Goal: Information Seeking & Learning: Learn about a topic

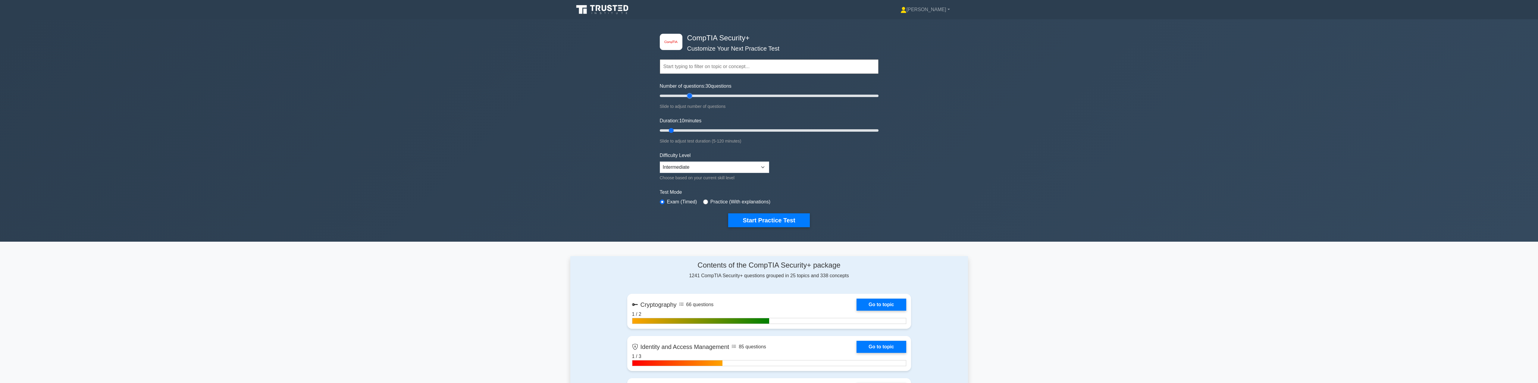
drag, startPoint x: 665, startPoint y: 97, endPoint x: 689, endPoint y: 98, distance: 23.2
type input "30"
click at [689, 98] on input "Number of questions: 30 questions" at bounding box center [769, 95] width 219 height 7
drag, startPoint x: 671, startPoint y: 130, endPoint x: 711, endPoint y: 130, distance: 39.8
type input "30"
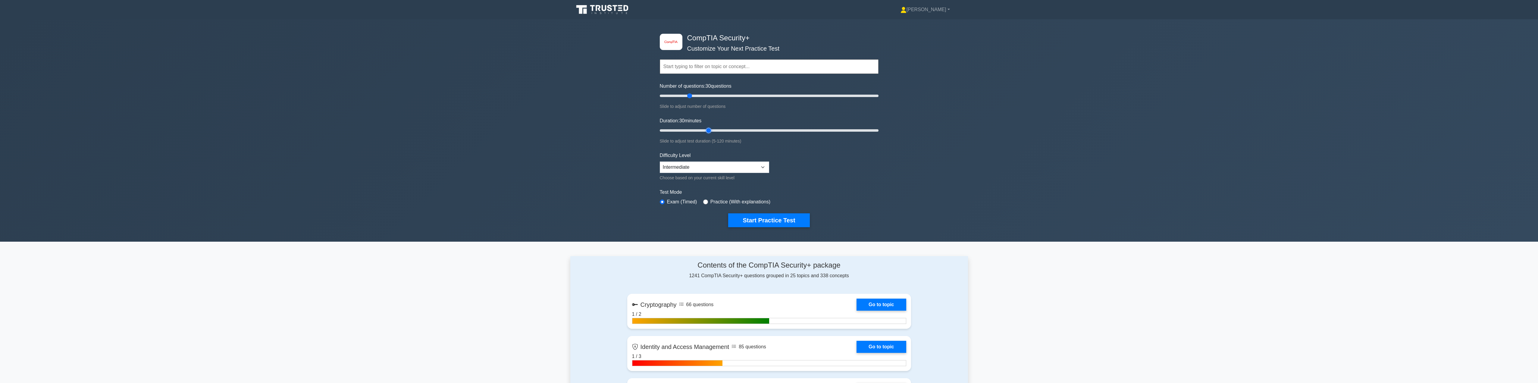
click at [711, 130] on input "Duration: 30 minutes" at bounding box center [769, 130] width 219 height 7
click at [777, 223] on button "Start Practice Test" at bounding box center [768, 220] width 81 height 14
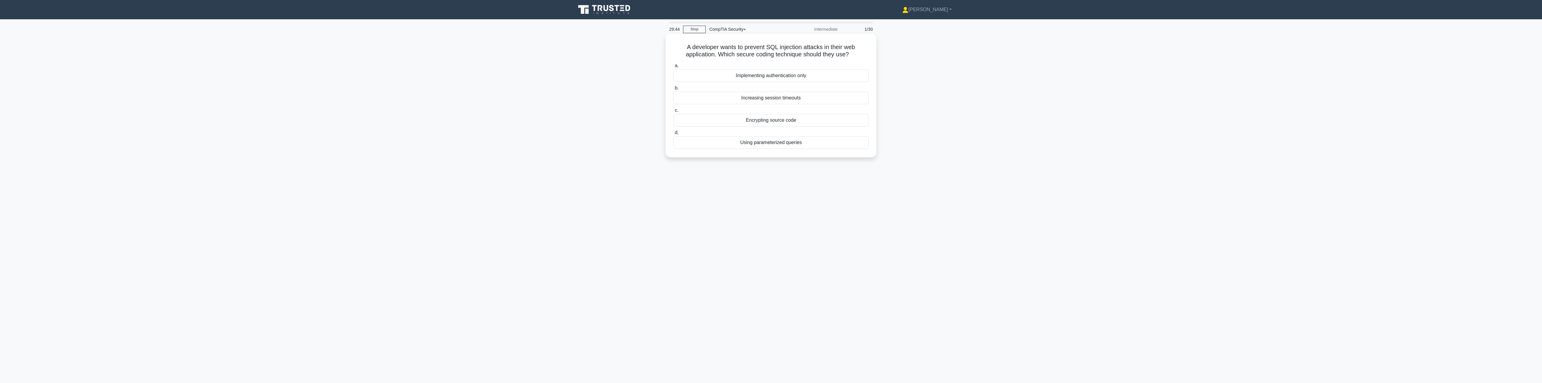
click at [777, 145] on div "Using parameterized queries" at bounding box center [771, 142] width 195 height 13
click at [674, 135] on input "d. Using parameterized queries" at bounding box center [674, 133] width 0 height 4
click at [779, 121] on div "Deploying Security Information and Event Management (SIEM) system" at bounding box center [771, 119] width 195 height 13
click at [674, 112] on input "b. Deploying Security Information and Event Management (SIEM) system" at bounding box center [674, 110] width 0 height 4
click at [824, 128] on div "Virtual Data Loss Prevention (DLP) appliance" at bounding box center [771, 127] width 195 height 13
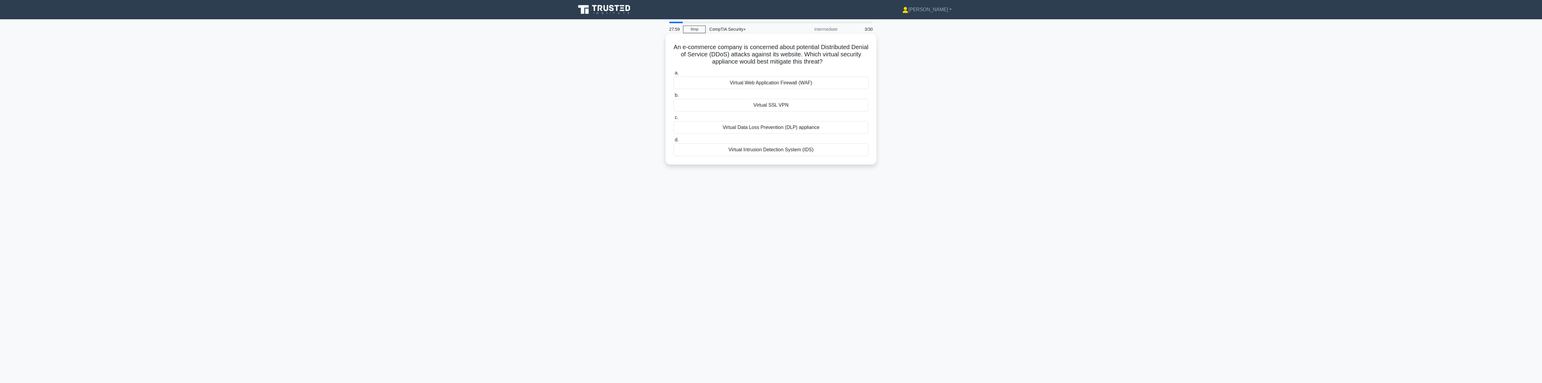
click at [674, 120] on input "c. Virtual Data Loss Prevention (DLP) appliance" at bounding box center [674, 118] width 0 height 4
click at [832, 151] on div "802.1x" at bounding box center [771, 149] width 195 height 13
click at [674, 142] on input "d. 802.1x" at bounding box center [674, 140] width 0 height 4
click at [856, 155] on div "Gateway proxy encryption using static keys" at bounding box center [771, 157] width 195 height 13
click at [674, 149] on input "d. Gateway proxy encryption using static keys" at bounding box center [674, 147] width 0 height 4
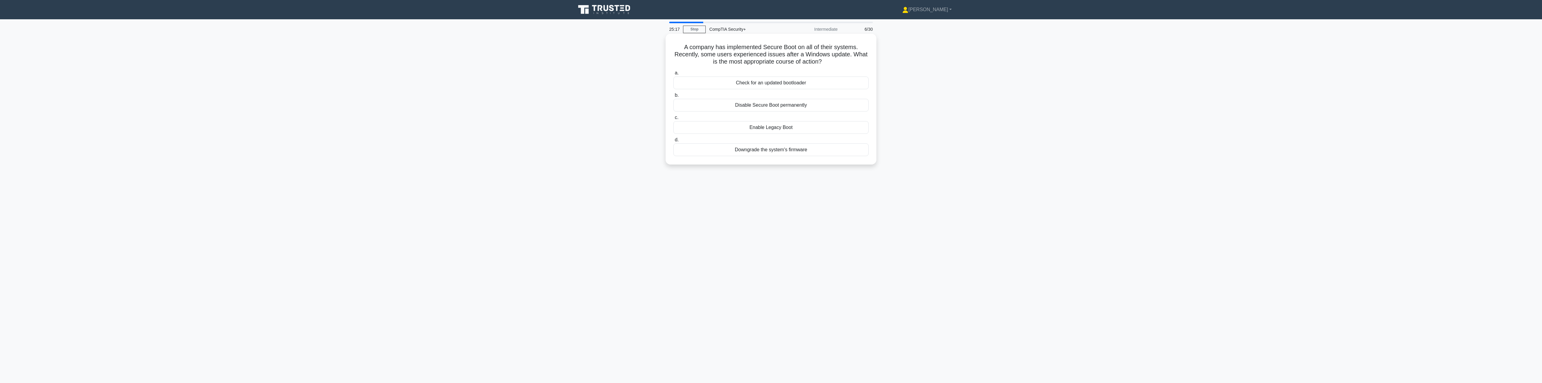
click at [809, 78] on div "Check for an updated bootloader" at bounding box center [771, 83] width 195 height 13
click at [674, 75] on input "a. Check for an updated bootloader" at bounding box center [674, 73] width 0 height 4
click at [752, 145] on div "Installing only necessary software and services" at bounding box center [771, 142] width 195 height 13
click at [674, 135] on input "d. Installing only necessary software and services" at bounding box center [674, 133] width 0 height 4
click at [818, 104] on div "Introduce incremental backups every 8 hours" at bounding box center [771, 105] width 195 height 13
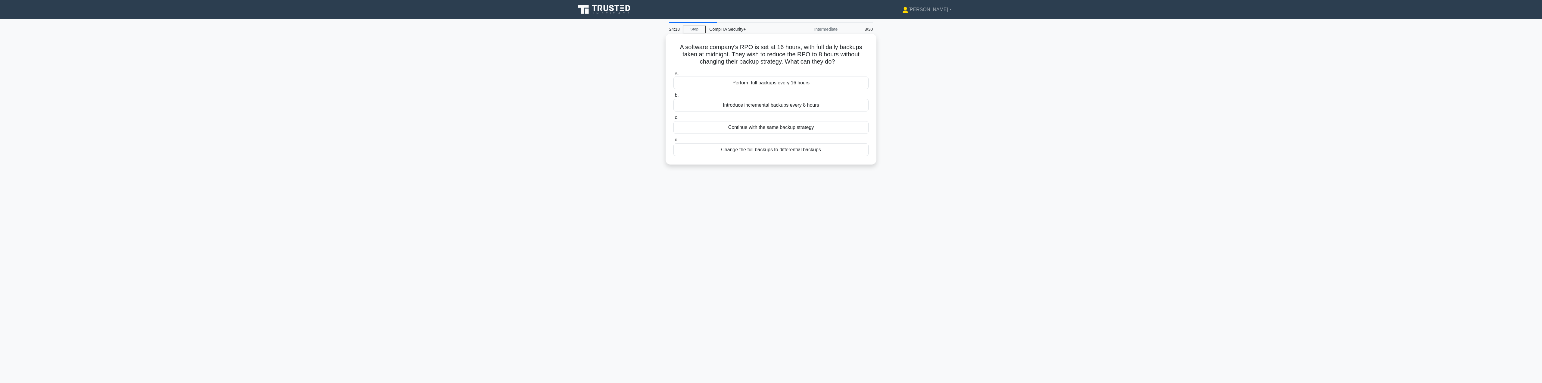
click at [674, 97] on input "b. Introduce incremental backups every 8 hours" at bounding box center [674, 95] width 0 height 4
click at [816, 77] on div "Lack of timely log review and correlation" at bounding box center [771, 75] width 195 height 13
click at [674, 68] on input "a. Lack of timely log review and correlation" at bounding box center [674, 66] width 0 height 4
click at [801, 78] on div "Reimage the system and restore from known good backups." at bounding box center [771, 75] width 195 height 13
click at [674, 68] on input "a. Reimage the system and restore from known good backups." at bounding box center [674, 66] width 0 height 4
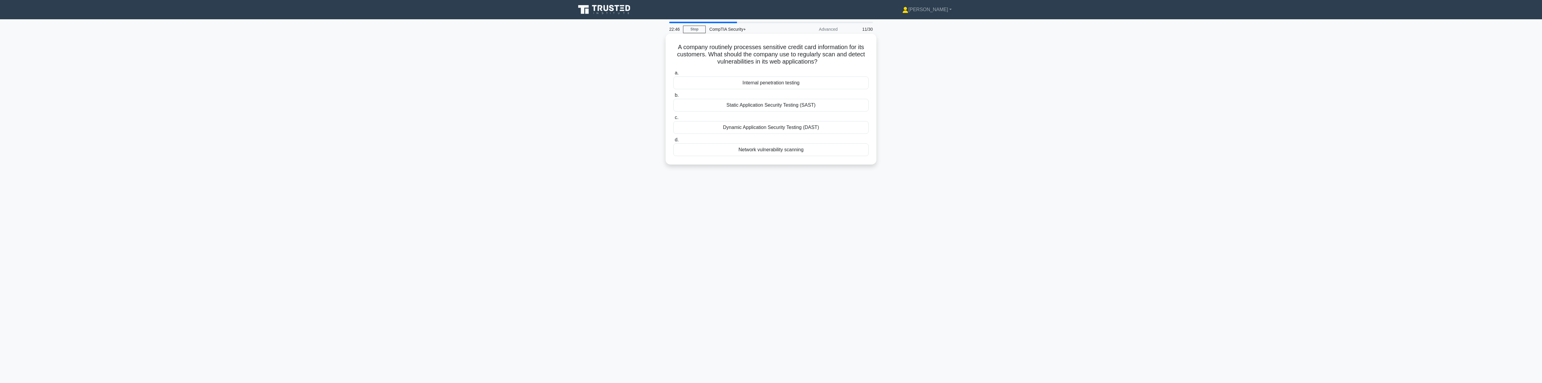
click at [852, 149] on div "Network vulnerability scanning" at bounding box center [771, 149] width 195 height 13
click at [674, 142] on input "d. Network vulnerability scanning" at bounding box center [674, 140] width 0 height 4
click at [837, 97] on div "Known-good reference for system settings" at bounding box center [771, 98] width 195 height 13
click at [674, 90] on input "b. Known-good reference for system settings" at bounding box center [674, 88] width 0 height 4
click at [828, 105] on div "Role-Based Access Control (RBAC)" at bounding box center [771, 105] width 195 height 13
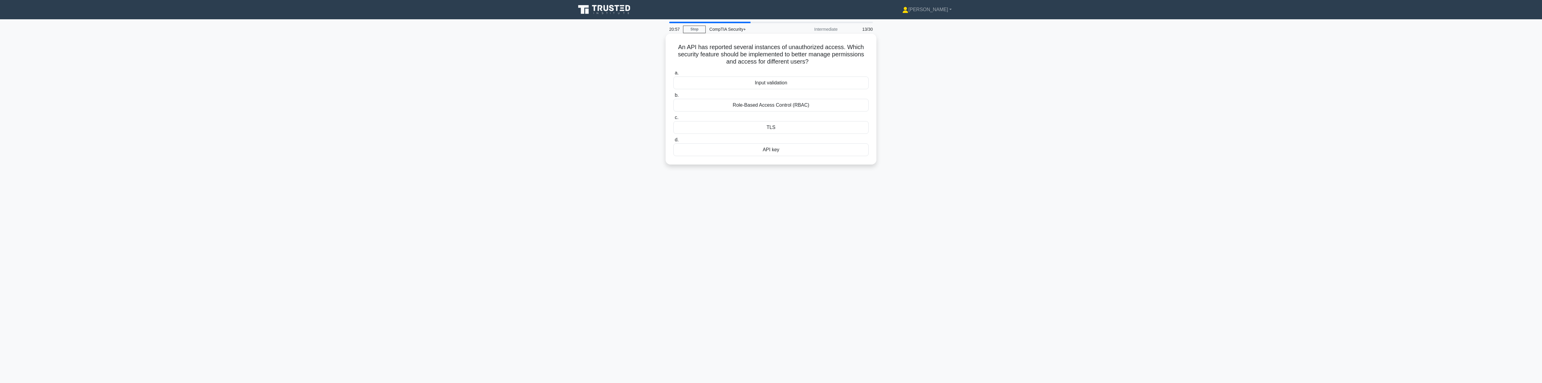
click at [674, 97] on input "b. Role-Based Access Control (RBAC)" at bounding box center [674, 95] width 0 height 4
click at [818, 113] on div "Rogue AP detection" at bounding box center [771, 112] width 195 height 13
click at [674, 105] on input "b. Rogue AP detection" at bounding box center [674, 103] width 0 height 4
click at [856, 147] on div "Turnstiles" at bounding box center [771, 142] width 195 height 13
click at [674, 135] on input "d. Turnstiles" at bounding box center [674, 133] width 0 height 4
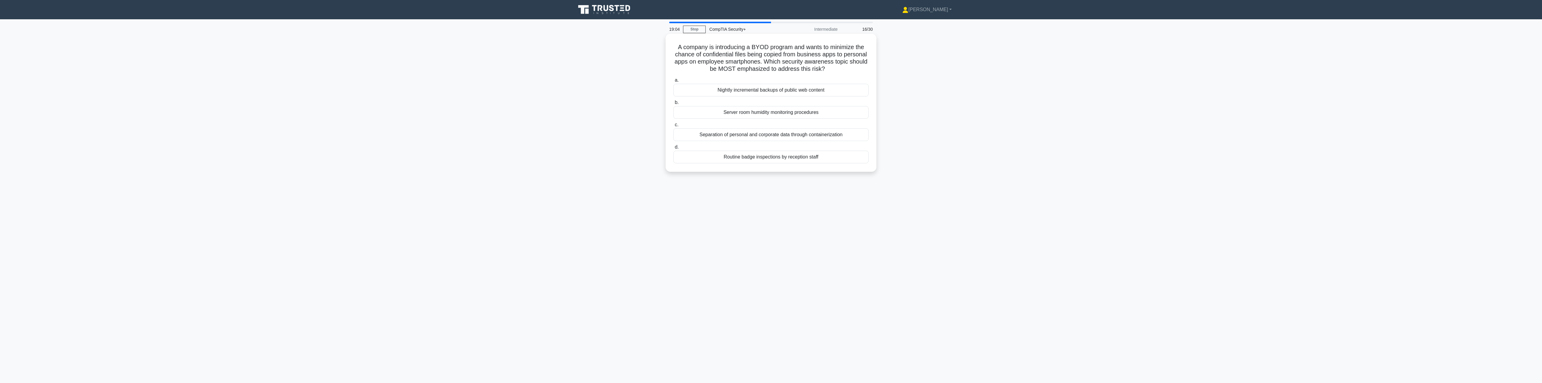
click at [849, 135] on div "Separation of personal and corporate data through containerization" at bounding box center [771, 134] width 195 height 13
click at [674, 127] on input "c. Separation of personal and corporate data through containerization" at bounding box center [674, 125] width 0 height 4
click at [834, 173] on div "Limit developers' access to source code and unit testing, while granting access…" at bounding box center [771, 168] width 195 height 20
click at [674, 156] on input "d. Limit developers' access to source code and unit testing, while granting acc…" at bounding box center [674, 154] width 0 height 4
click at [855, 103] on div "PFS (Perfect Forward Secrecy)" at bounding box center [771, 105] width 195 height 13
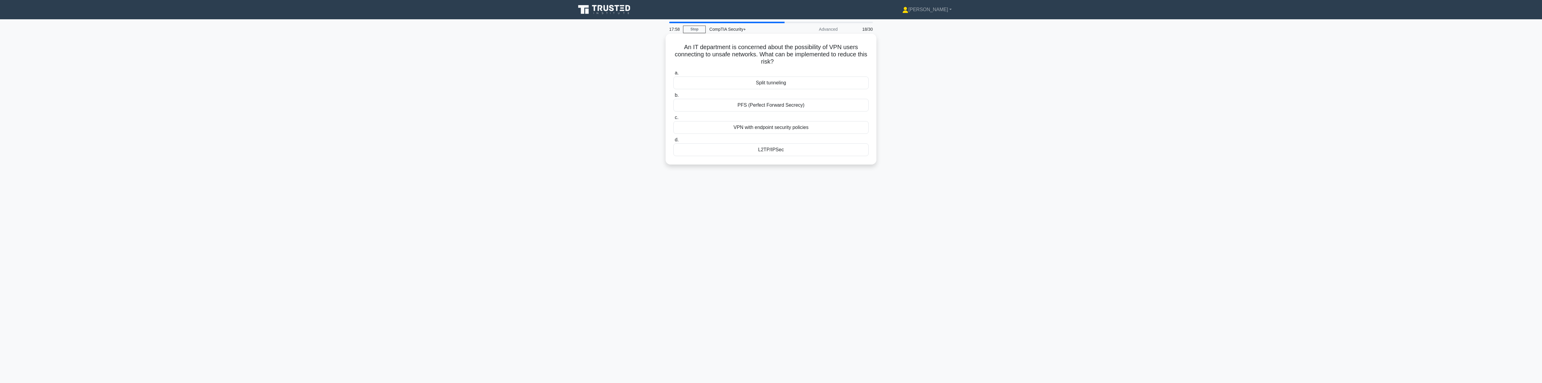
click at [674, 97] on input "b. PFS (Perfect Forward Secrecy)" at bounding box center [674, 95] width 0 height 4
click at [830, 129] on div "Role-Based Access Control (RBAC)" at bounding box center [771, 127] width 195 height 13
click at [674, 120] on input "c. Role-Based Access Control (RBAC)" at bounding box center [674, 118] width 0 height 4
click at [842, 111] on div "Data privacy" at bounding box center [771, 105] width 195 height 13
click at [674, 97] on input "b. Data privacy" at bounding box center [674, 95] width 0 height 4
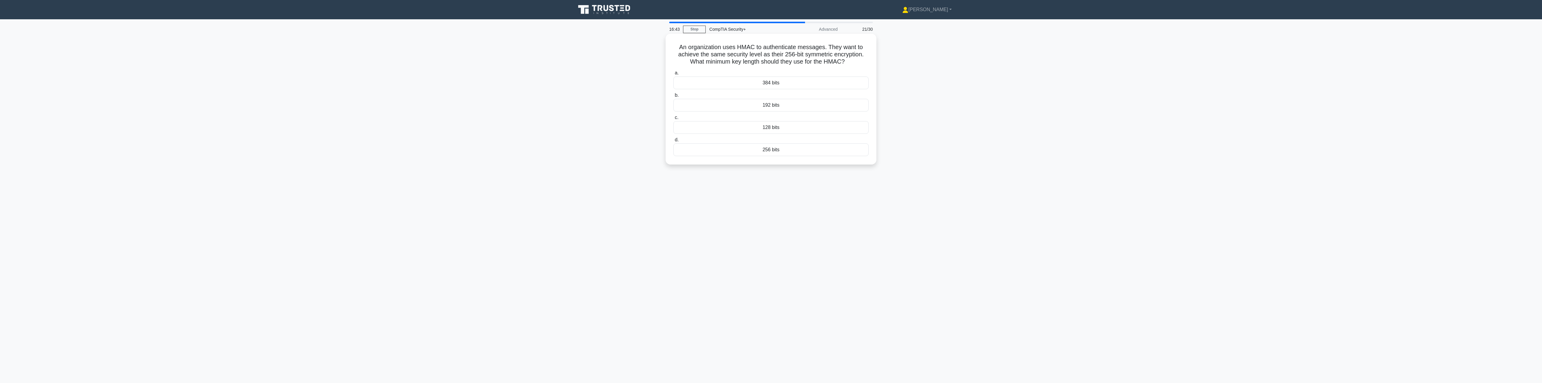
click at [756, 151] on div "256 bits" at bounding box center [771, 149] width 195 height 13
click at [674, 142] on input "d. 256 bits" at bounding box center [674, 140] width 0 height 4
click at [793, 92] on div "Data encryption" at bounding box center [771, 90] width 195 height 13
click at [674, 82] on input "a. Data encryption" at bounding box center [674, 80] width 0 height 4
click at [791, 122] on div "Encourage admins to create unique passwords." at bounding box center [771, 120] width 195 height 13
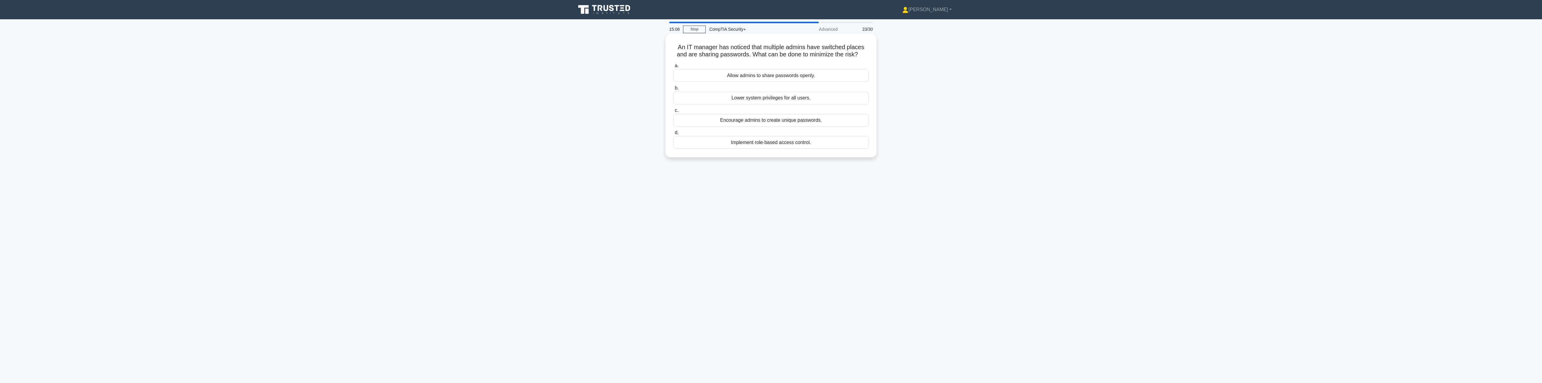
click at [674, 112] on input "c. Encourage admins to create unique passwords." at bounding box center [674, 110] width 0 height 4
click at [840, 154] on div "Lock picking" at bounding box center [771, 149] width 195 height 13
click at [674, 142] on input "d. Lock picking" at bounding box center [674, 140] width 0 height 4
click at [841, 113] on div "Conduct a risk assessment and implement appropriate controls" at bounding box center [771, 112] width 195 height 13
click at [674, 105] on input "b. Conduct a risk assessment and implement appropriate controls" at bounding box center [674, 103] width 0 height 4
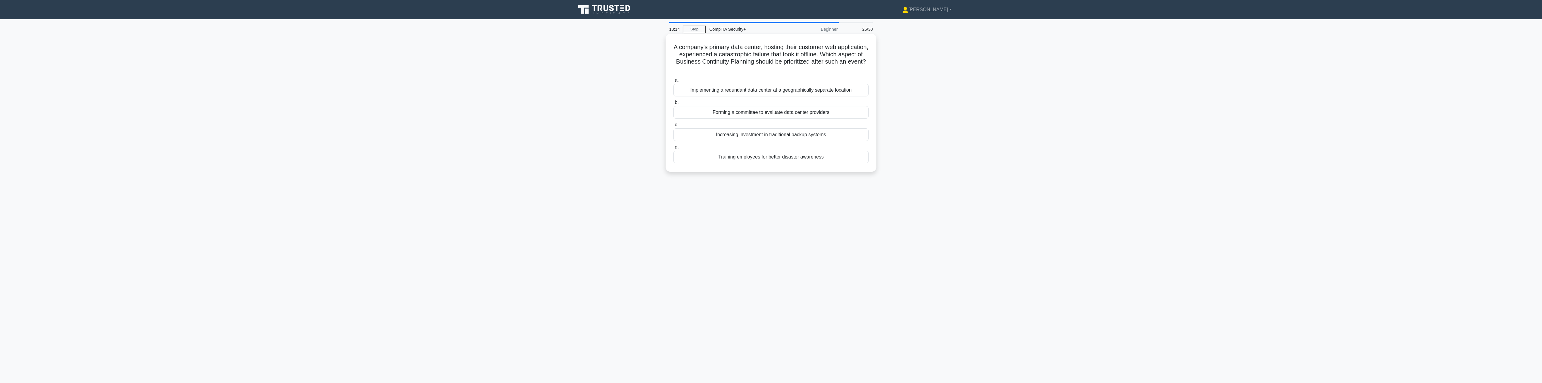
click at [853, 136] on div "Increasing investment in traditional backup systems" at bounding box center [771, 134] width 195 height 13
click at [674, 127] on input "c. Increasing investment in traditional backup systems" at bounding box center [674, 125] width 0 height 4
click at [837, 154] on div "As soon as the incident has been verified" at bounding box center [771, 149] width 195 height 13
click at [674, 142] on input "d. As soon as the incident has been verified" at bounding box center [674, 140] width 0 height 4
click at [846, 99] on div "Assign and track individual accounts for each administrator" at bounding box center [771, 105] width 195 height 13
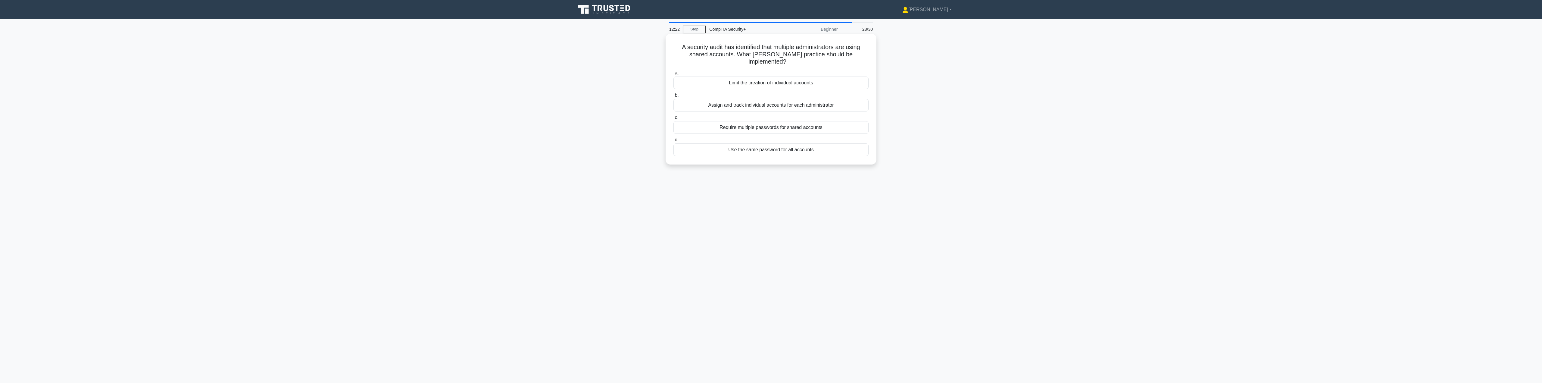
click at [674, 97] on input "b. Assign and track individual accounts for each administrator" at bounding box center [674, 95] width 0 height 4
click at [860, 81] on div "Implement a centralized patch management solution" at bounding box center [771, 83] width 195 height 13
click at [674, 75] on input "a. Implement a centralized patch management solution" at bounding box center [674, 73] width 0 height 4
click at [830, 156] on div "Implement RADIUS server with 802.1X authentication" at bounding box center [771, 149] width 195 height 13
click at [674, 142] on input "d. Implement RADIUS server with 802.1X authentication" at bounding box center [674, 140] width 0 height 4
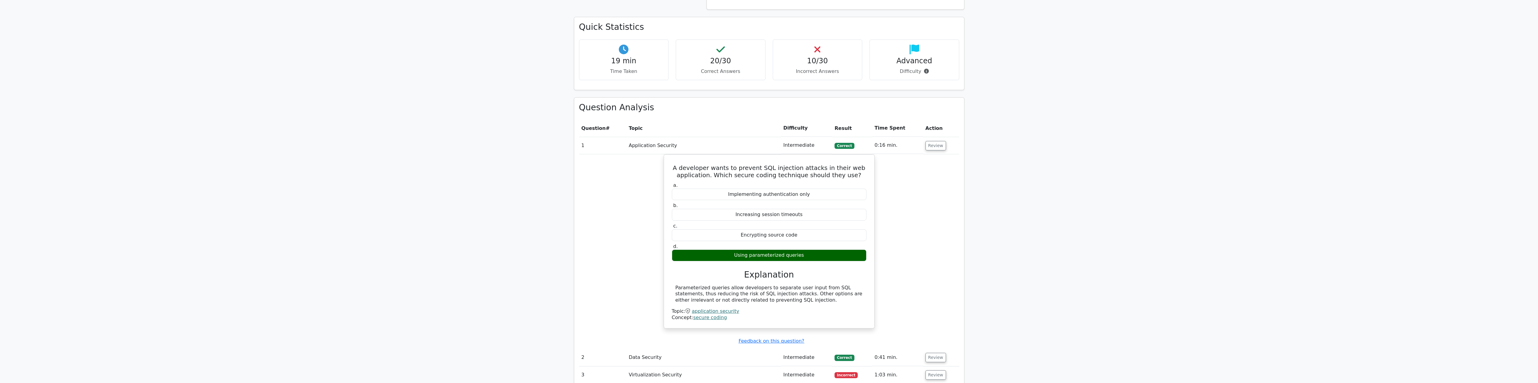
scroll to position [414, 0]
